Goal: Transaction & Acquisition: Purchase product/service

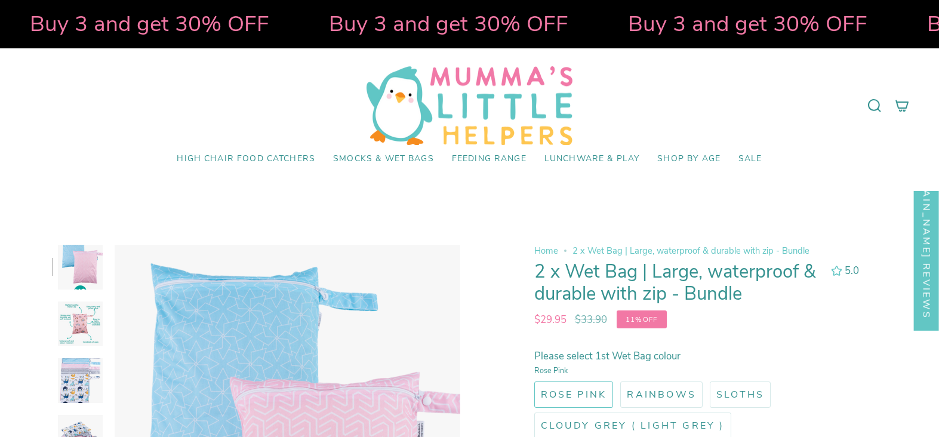
select select "pictures-first"
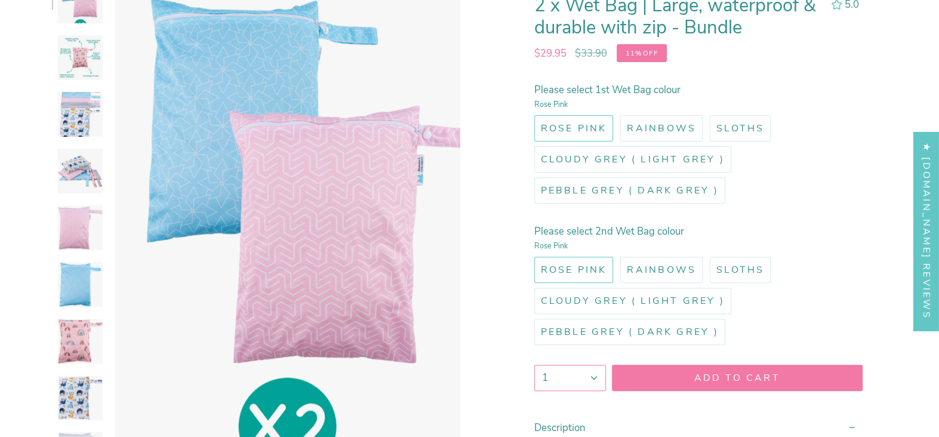
scroll to position [269, 0]
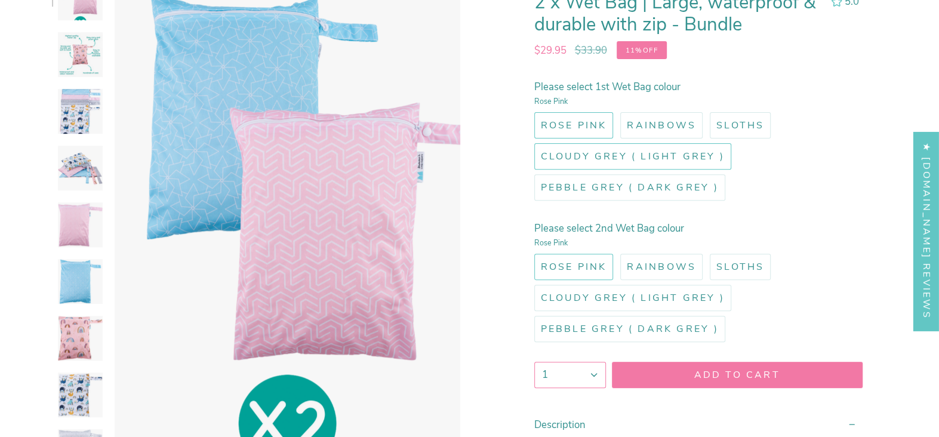
click at [577, 155] on span "Cloudy Grey ( Light Grey )" at bounding box center [633, 156] width 184 height 13
click at [532, 141] on input "Cloudy Grey ( Light Grey )" at bounding box center [532, 141] width 0 height 0
click at [734, 276] on label "Sloths" at bounding box center [740, 267] width 61 height 26
click at [707, 251] on input "Sloths" at bounding box center [707, 251] width 0 height 0
click at [59, 59] on img at bounding box center [80, 54] width 45 height 45
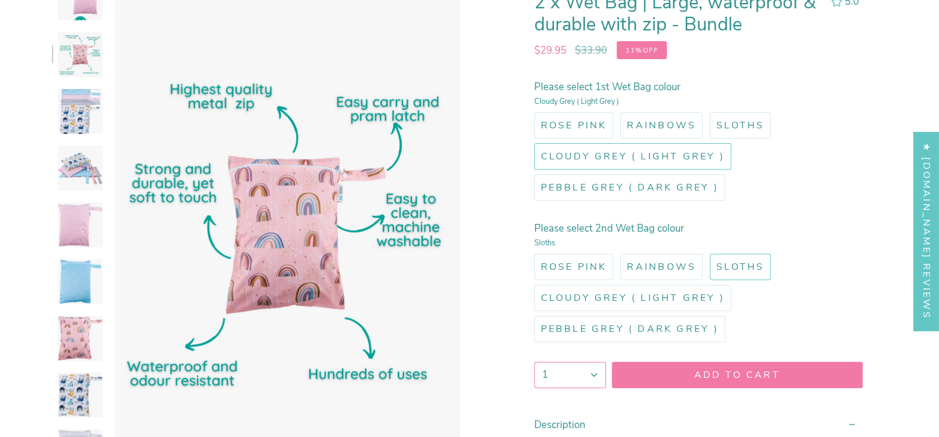
scroll to position [292, 0]
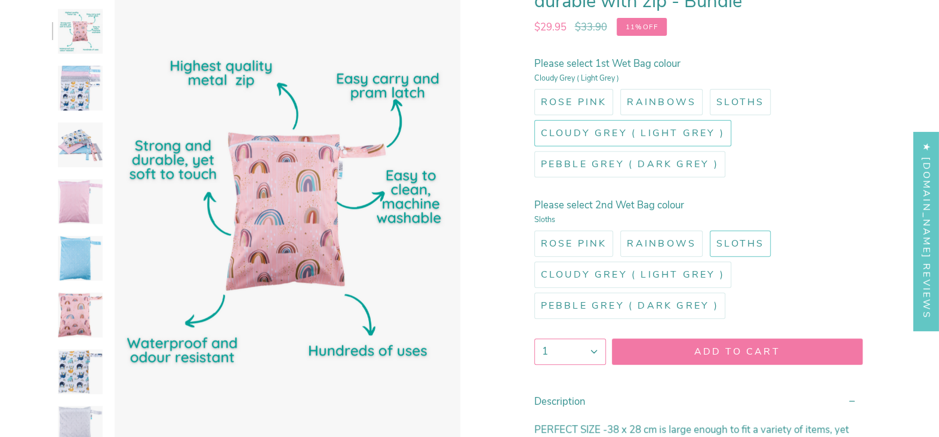
click at [83, 93] on img at bounding box center [80, 88] width 45 height 45
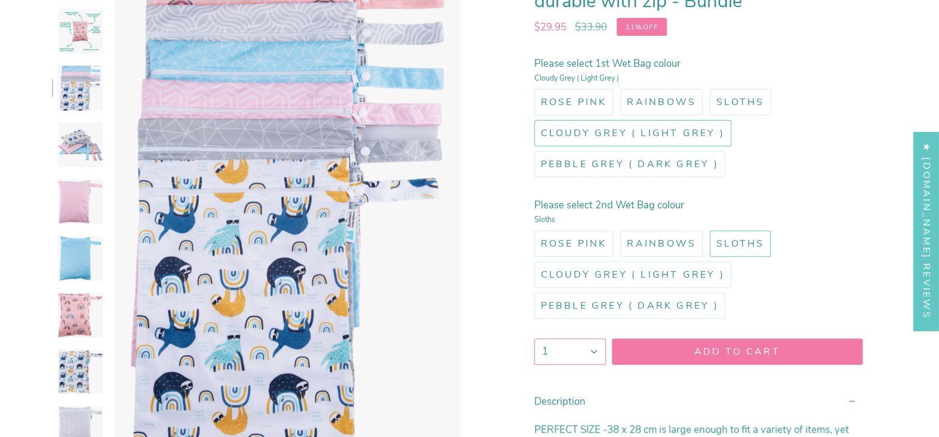
click at [83, 135] on img at bounding box center [80, 144] width 45 height 45
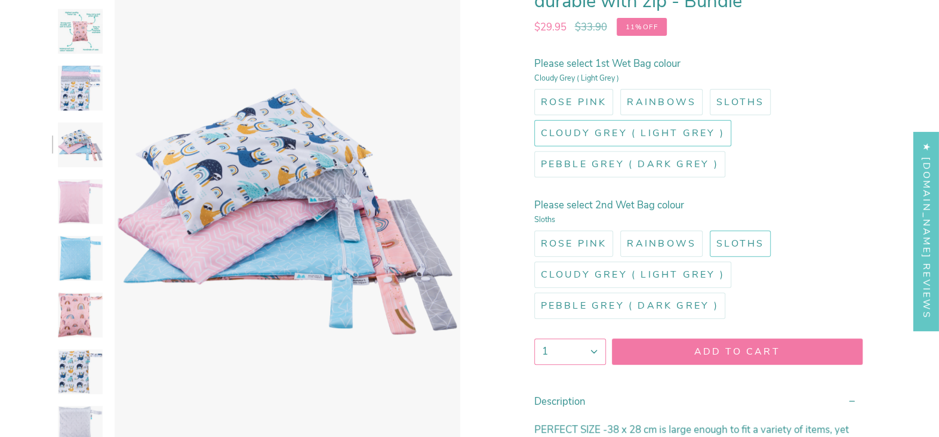
click at [88, 194] on img at bounding box center [80, 201] width 45 height 45
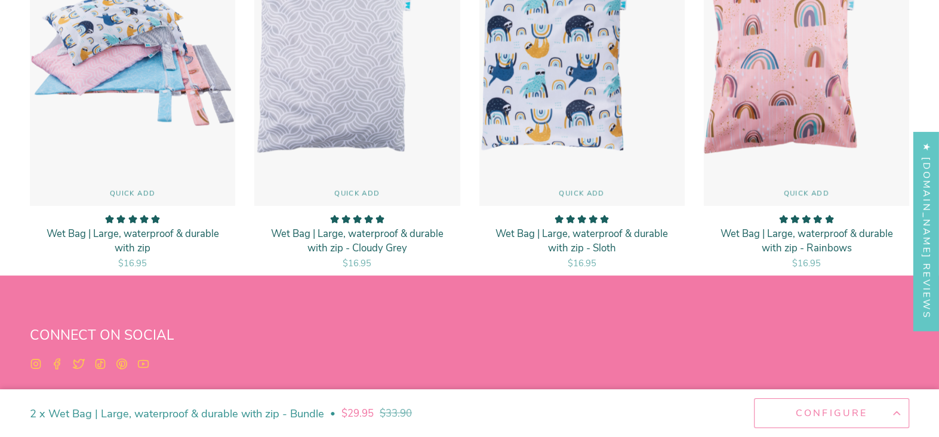
scroll to position [1635, 0]
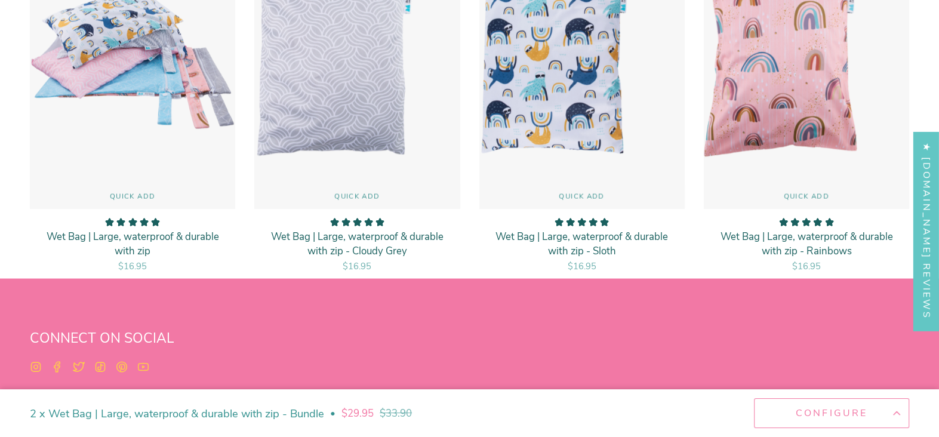
click at [590, 239] on p "Wet Bag | Large, waterproof & durable with zip - Sloth" at bounding box center [581, 243] width 181 height 28
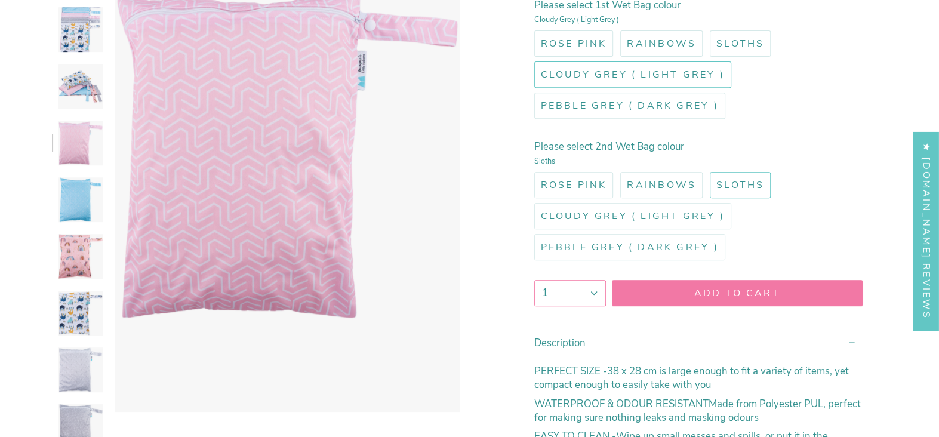
scroll to position [281, 0]
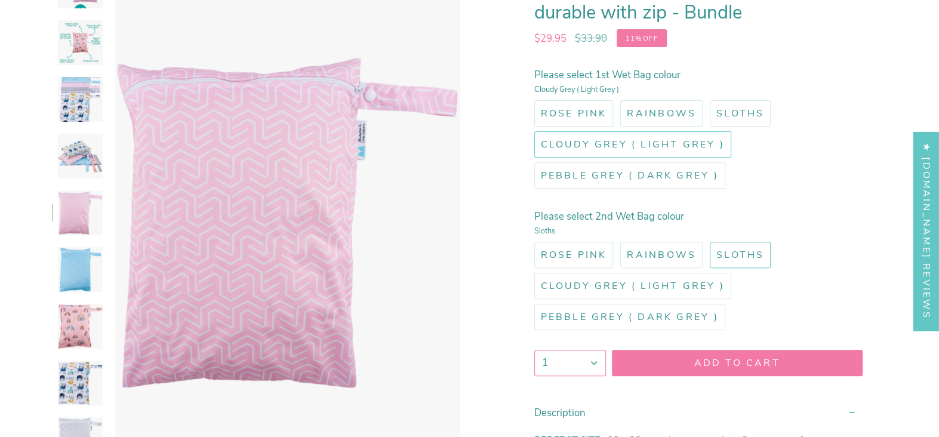
click at [94, 98] on img at bounding box center [80, 99] width 45 height 45
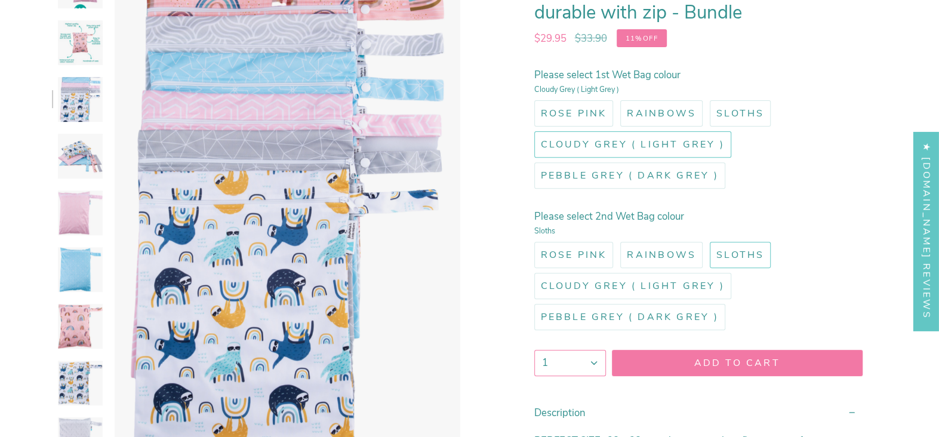
click at [699, 356] on span "Add to cart" at bounding box center [737, 362] width 228 height 13
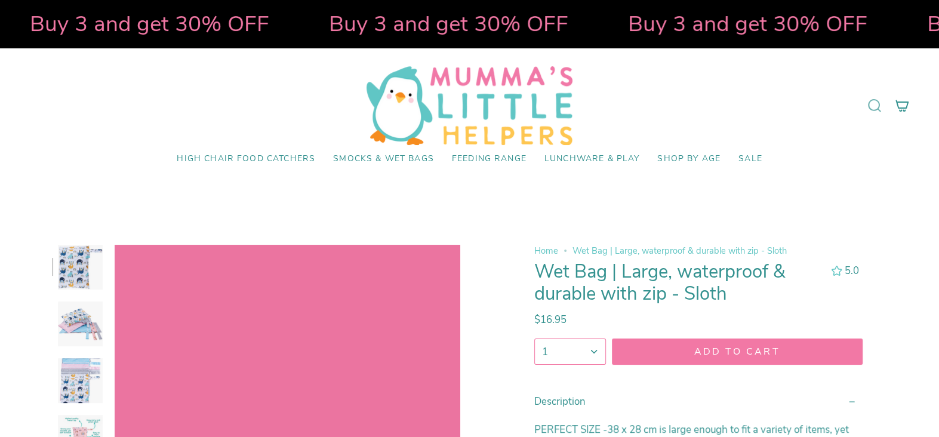
select select "pictures-first"
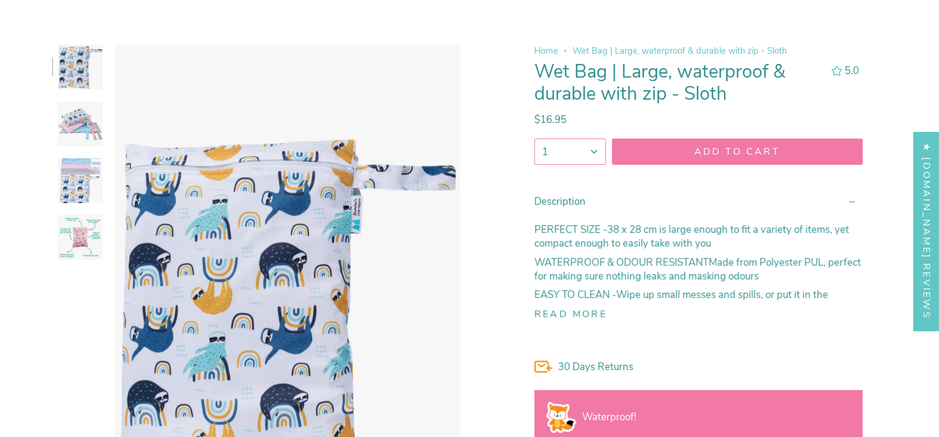
scroll to position [220, 0]
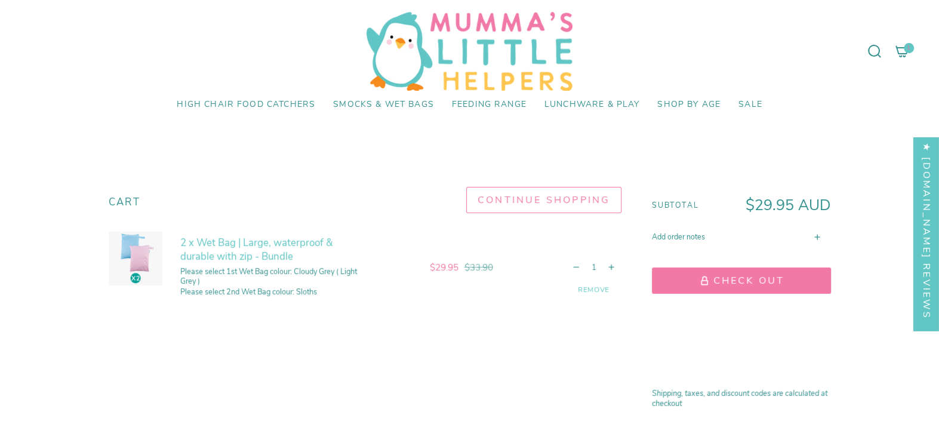
scroll to position [56, 0]
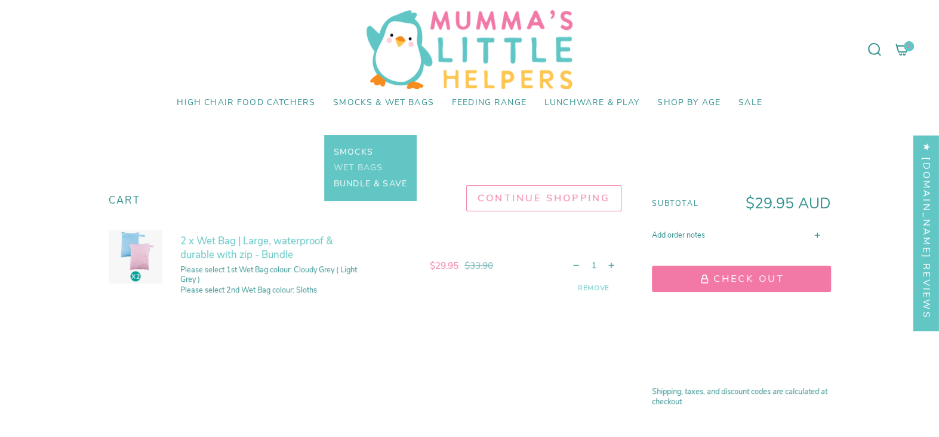
click at [365, 171] on span "Wet Bags" at bounding box center [358, 168] width 49 height 10
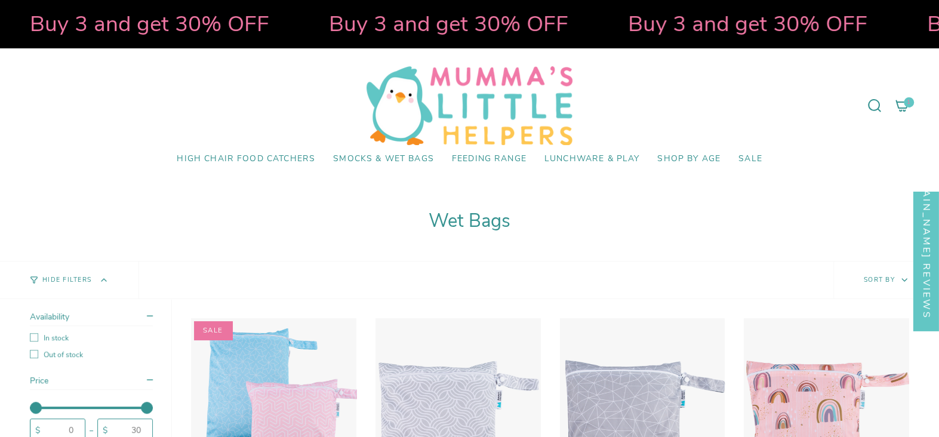
drag, startPoint x: 0, startPoint y: 0, endPoint x: 870, endPoint y: -24, distance: 869.9
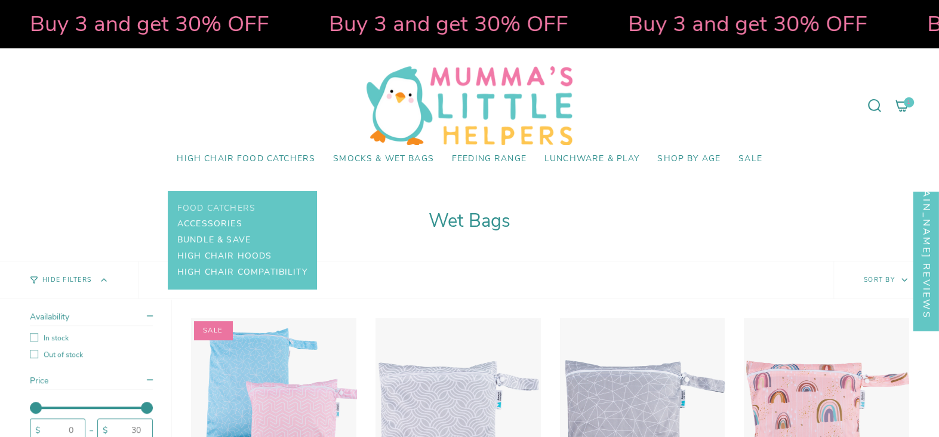
click at [241, 208] on span "Food Catchers" at bounding box center [216, 209] width 78 height 10
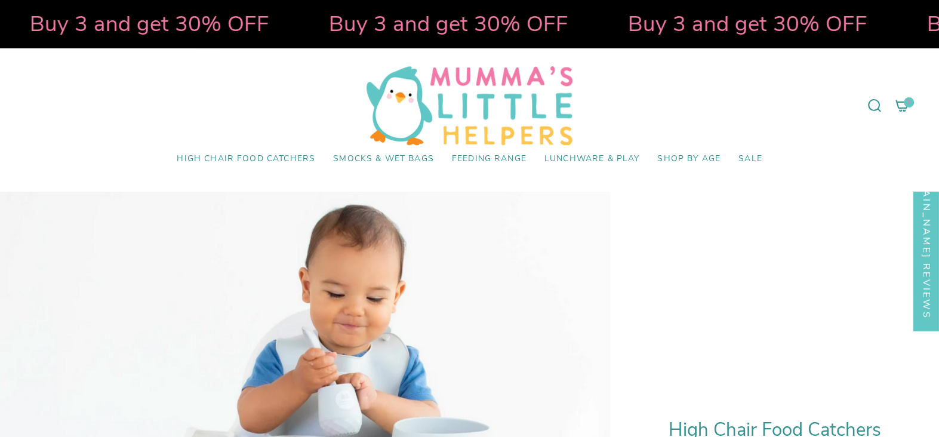
drag, startPoint x: 0, startPoint y: 0, endPoint x: 911, endPoint y: 8, distance: 910.8
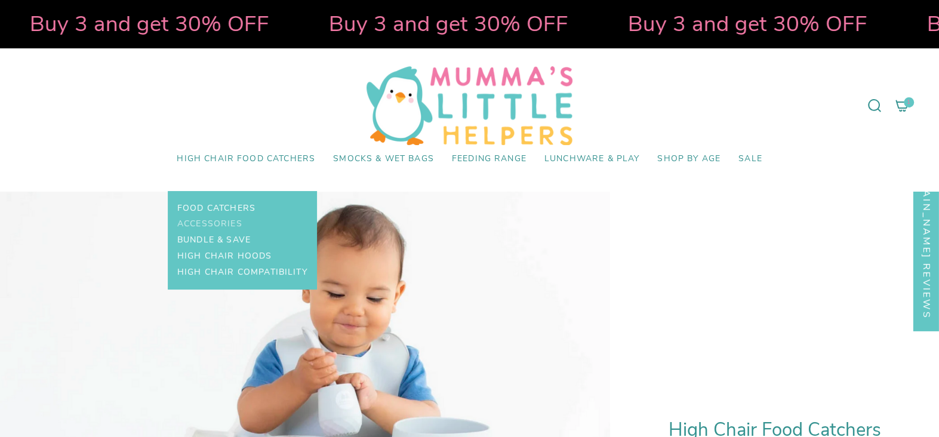
click at [224, 220] on span "Accessories" at bounding box center [209, 224] width 65 height 10
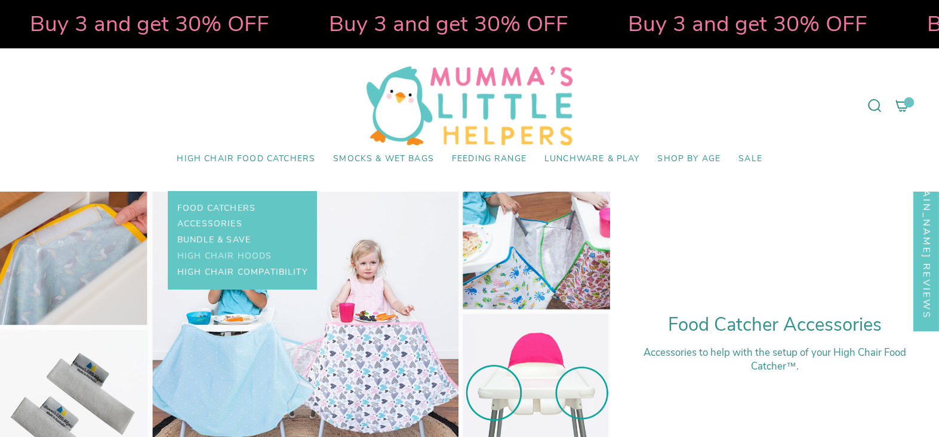
click at [233, 252] on span "High Chair Hoods" at bounding box center [224, 256] width 94 height 10
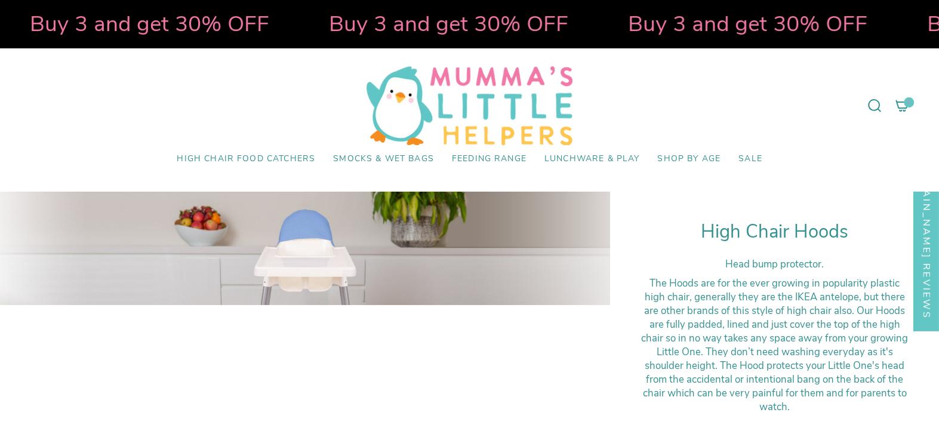
click at [907, 108] on icon at bounding box center [902, 105] width 14 height 14
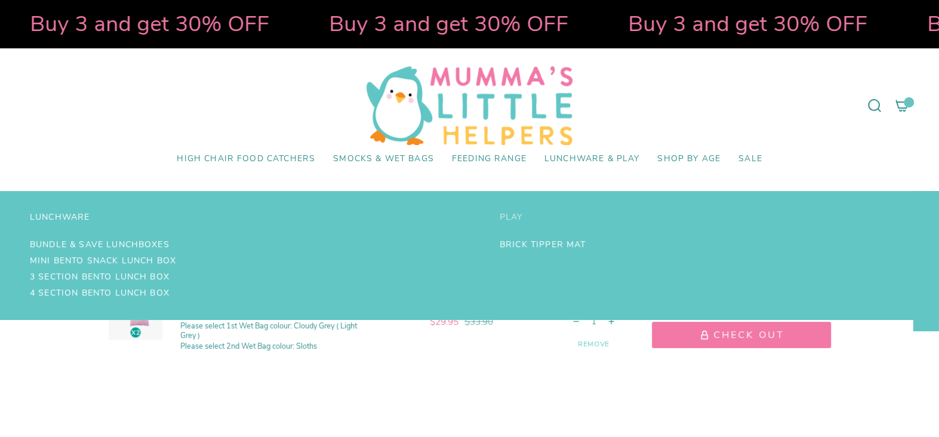
click at [507, 221] on span "Play" at bounding box center [511, 217] width 23 height 10
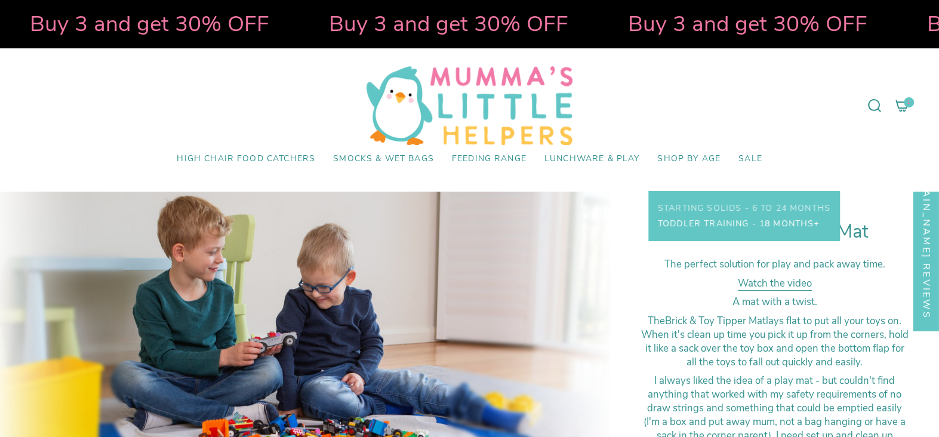
click at [700, 208] on span "Starting Solids - 6 to 24 Months" at bounding box center [744, 209] width 172 height 10
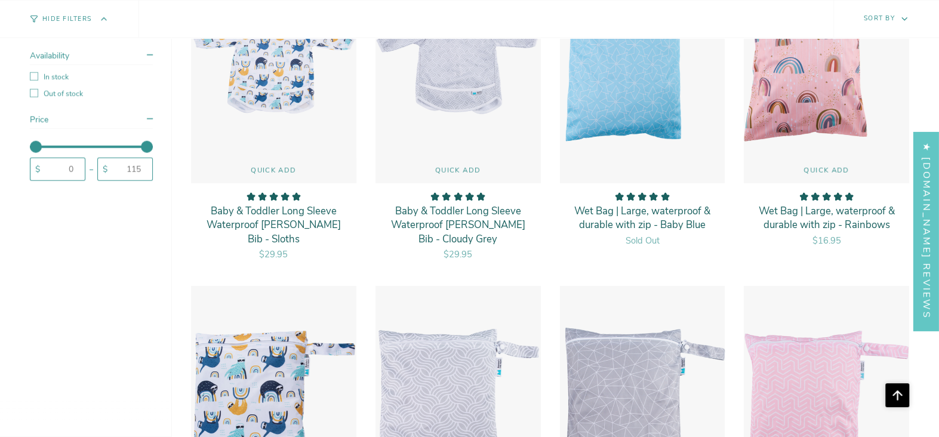
scroll to position [2477, 0]
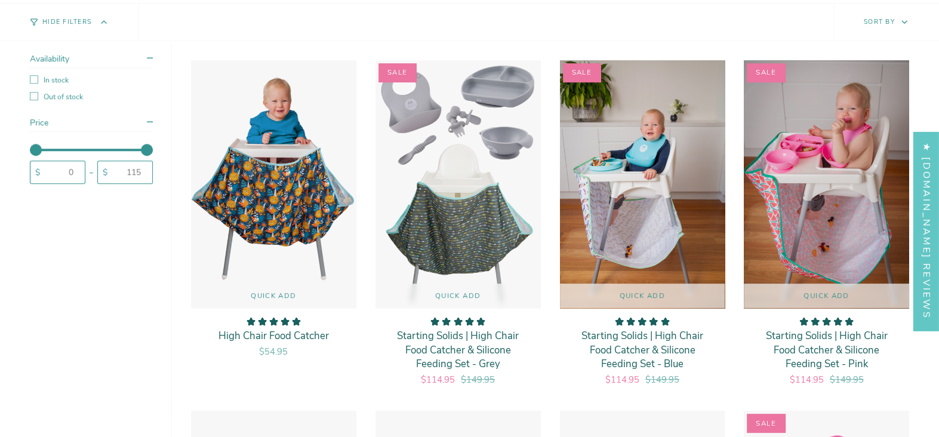
scroll to position [0, 0]
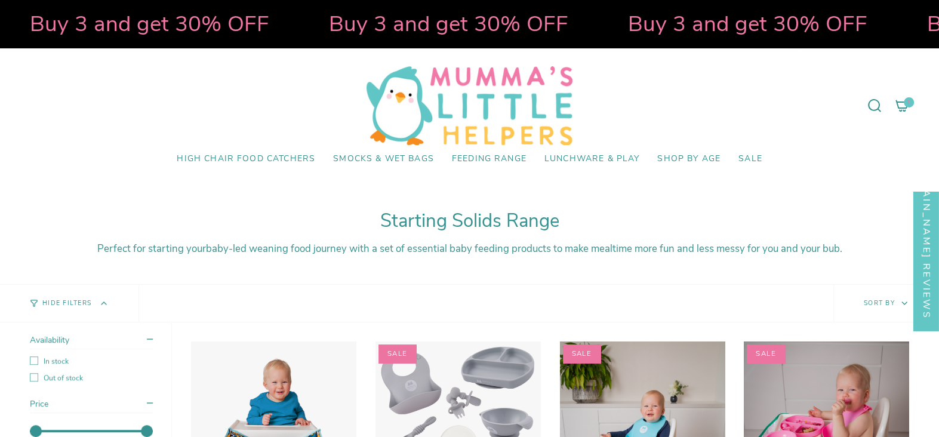
click at [901, 99] on icon at bounding box center [902, 105] width 14 height 14
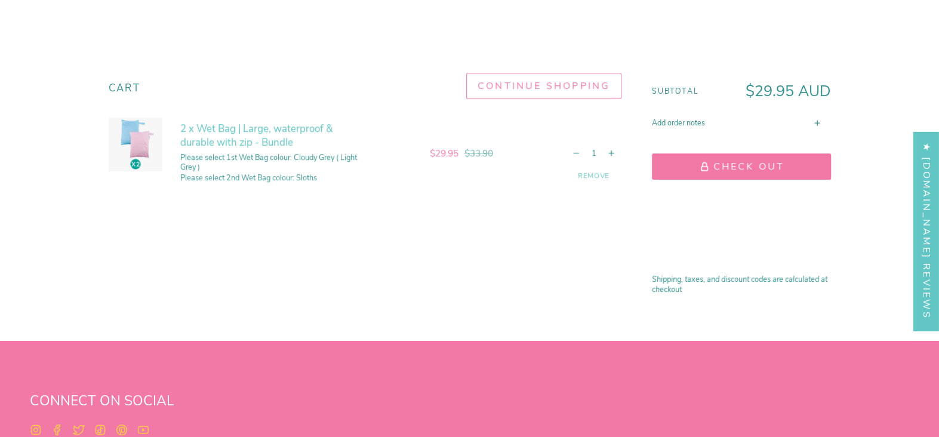
scroll to position [177, 0]
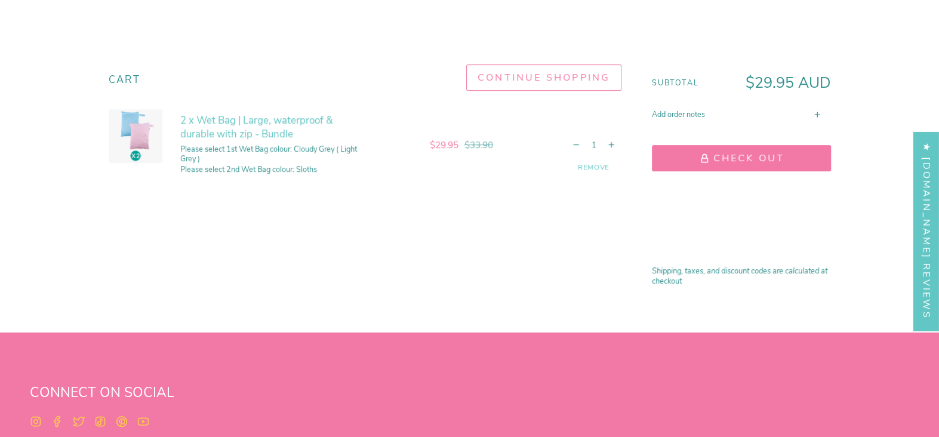
drag, startPoint x: 946, startPoint y: 56, endPoint x: 946, endPoint y: 128, distance: 72.8
click at [938, 128] on html "Skip to content Search Search Clear Cart 1 Search Search Clear Cart 1" at bounding box center [469, 310] width 939 height 975
